Goal: Check status

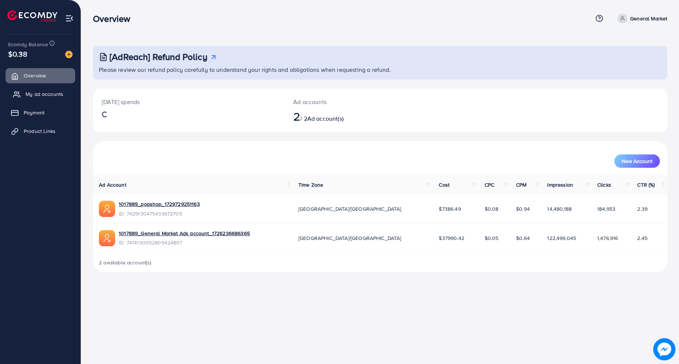
click at [41, 87] on link "My ad accounts" at bounding box center [41, 94] width 70 height 15
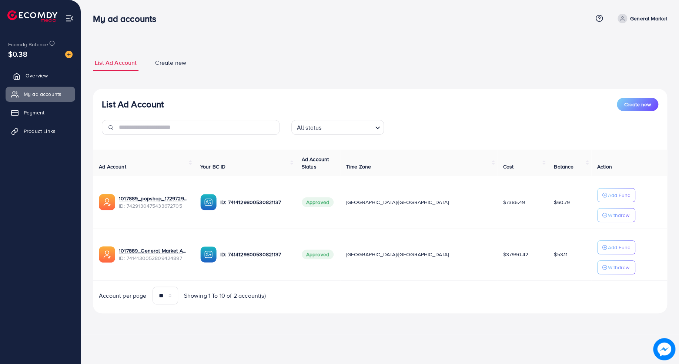
click at [53, 82] on link "Overview" at bounding box center [41, 75] width 70 height 15
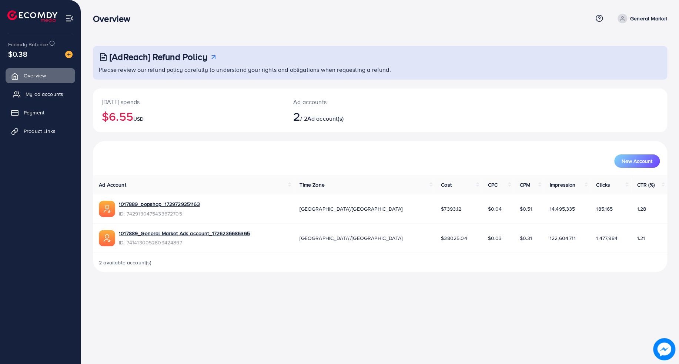
click at [47, 89] on link "My ad accounts" at bounding box center [41, 94] width 70 height 15
